Goal: Ask a question

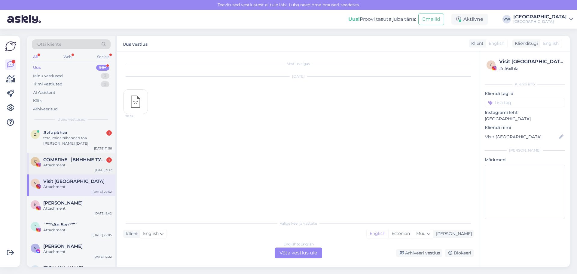
click at [76, 157] on span "СОМЕЛЬЕ⎹ ВИННЫЕ ТУРЫ | ДЕГУСТАЦИИ В [GEOGRAPHIC_DATA]" at bounding box center [74, 159] width 63 height 5
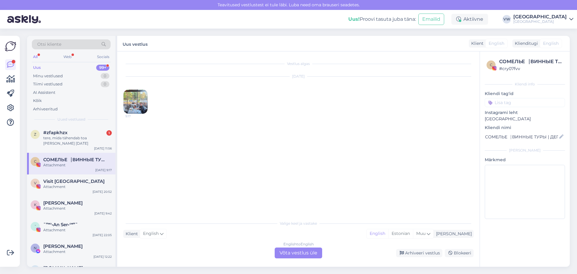
click at [136, 96] on img at bounding box center [136, 102] width 24 height 24
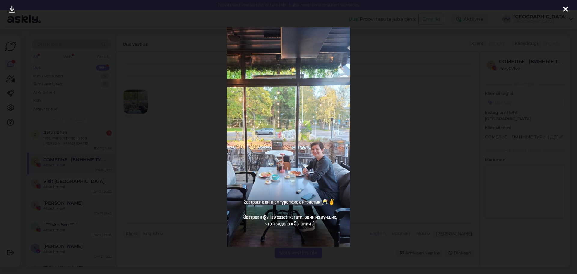
drag, startPoint x: 566, startPoint y: 8, endPoint x: 560, endPoint y: 9, distance: 5.6
click at [566, 8] on icon at bounding box center [566, 10] width 5 height 8
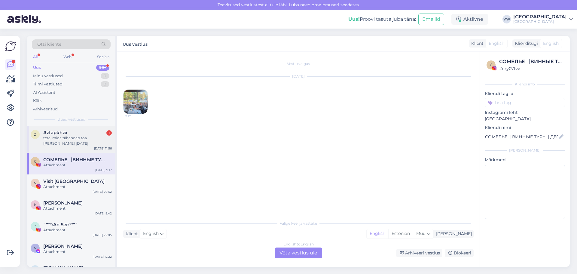
click at [61, 137] on div "tere, mida tähendab toa [PERSON_NAME] [DATE]" at bounding box center [77, 140] width 69 height 11
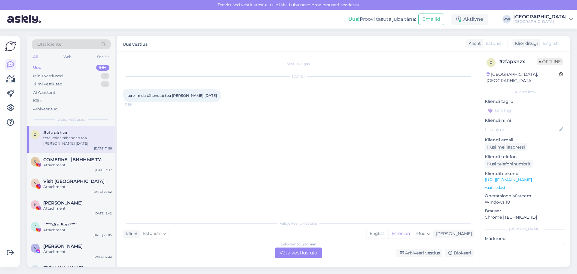
click at [296, 251] on div "Estonian to Estonian Võta vestlus üle" at bounding box center [299, 252] width 48 height 11
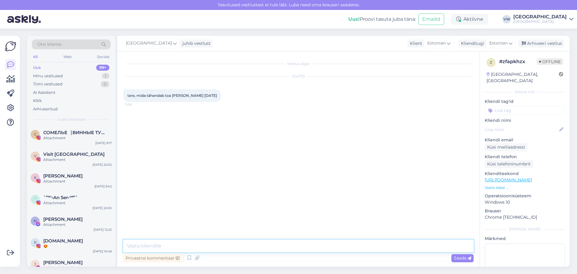
click at [199, 246] on textarea at bounding box center [298, 246] width 351 height 13
drag, startPoint x: 126, startPoint y: 247, endPoint x: 142, endPoint y: 269, distance: 27.2
click at [126, 247] on textarea "2 täiskasvanut - 2 adults" at bounding box center [298, 246] width 351 height 13
type textarea "Tere! 2 täiskasvanut - 2 adults"
drag, startPoint x: 459, startPoint y: 261, endPoint x: 441, endPoint y: 244, distance: 24.3
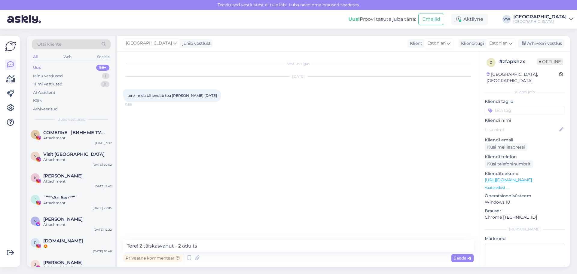
click at [459, 261] on div "Saada" at bounding box center [463, 258] width 22 height 8
